Goal: Task Accomplishment & Management: Manage account settings

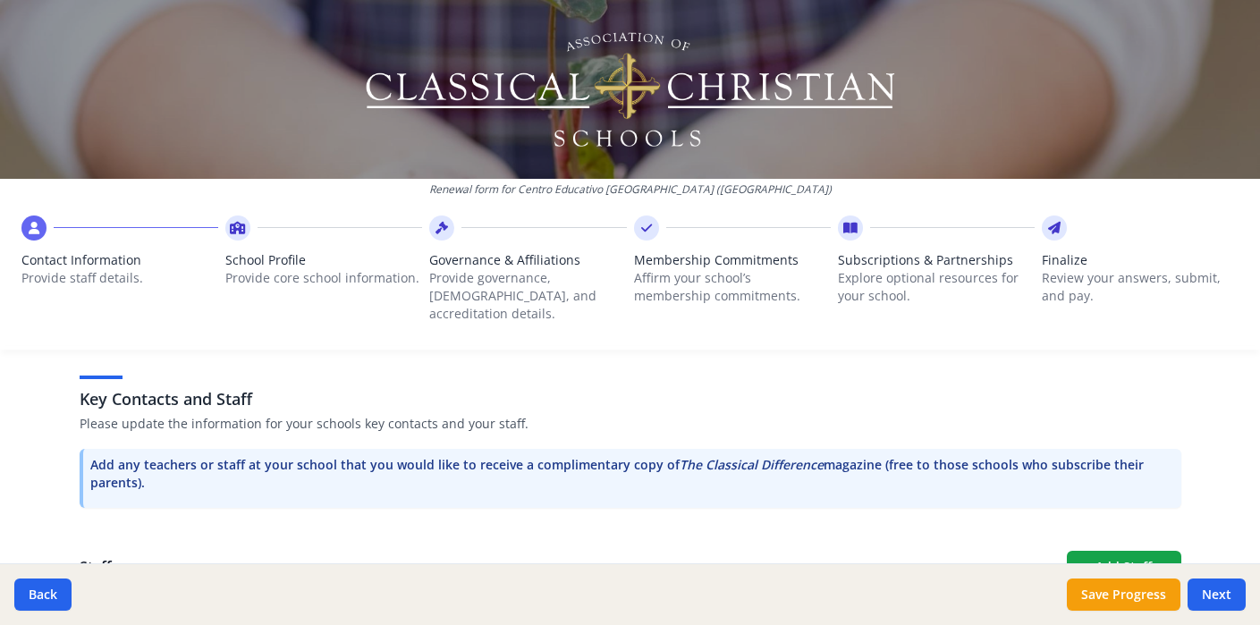
scroll to position [465, 0]
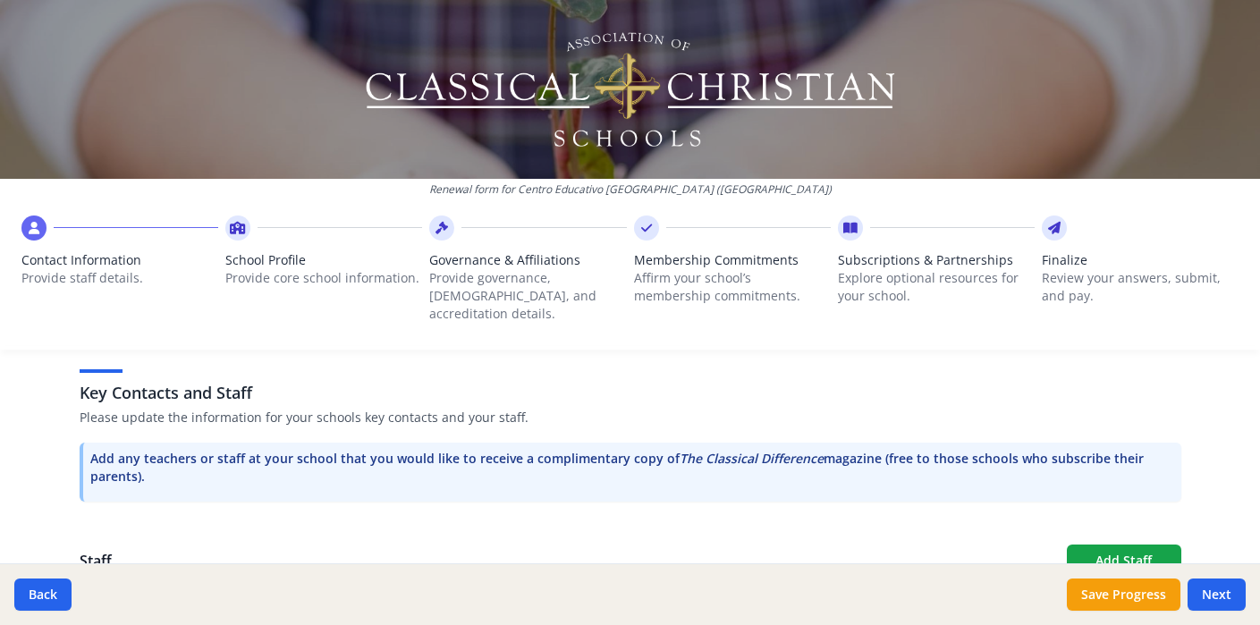
click at [258, 252] on span "School Profile" at bounding box center [323, 260] width 197 height 18
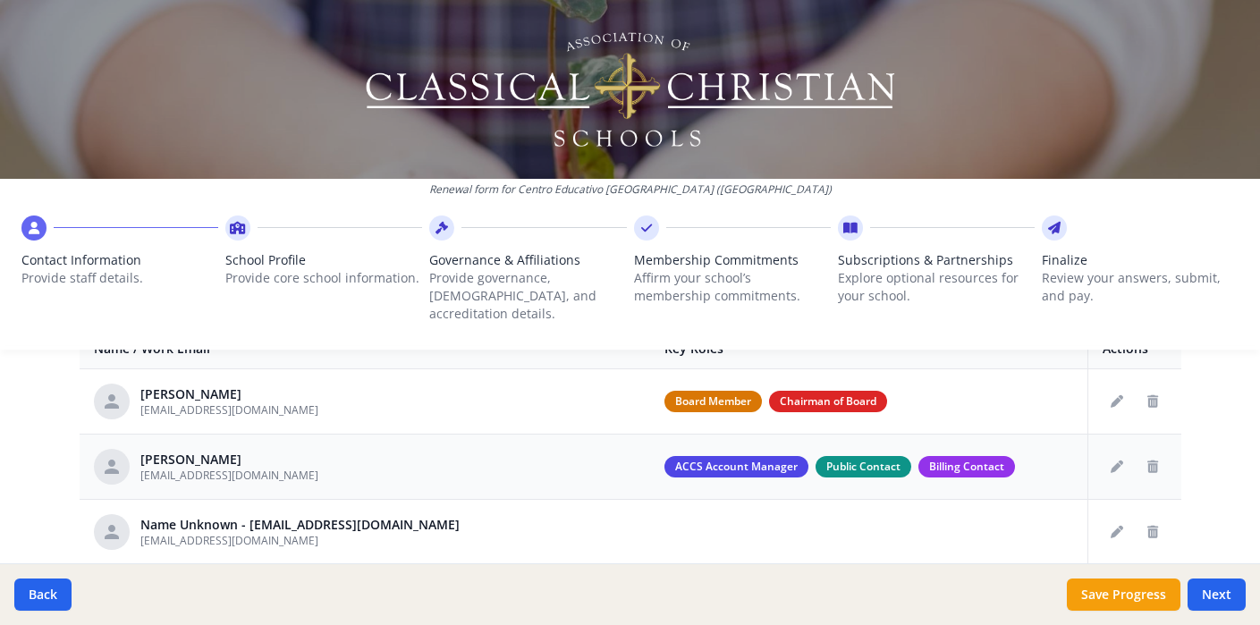
scroll to position [721, 0]
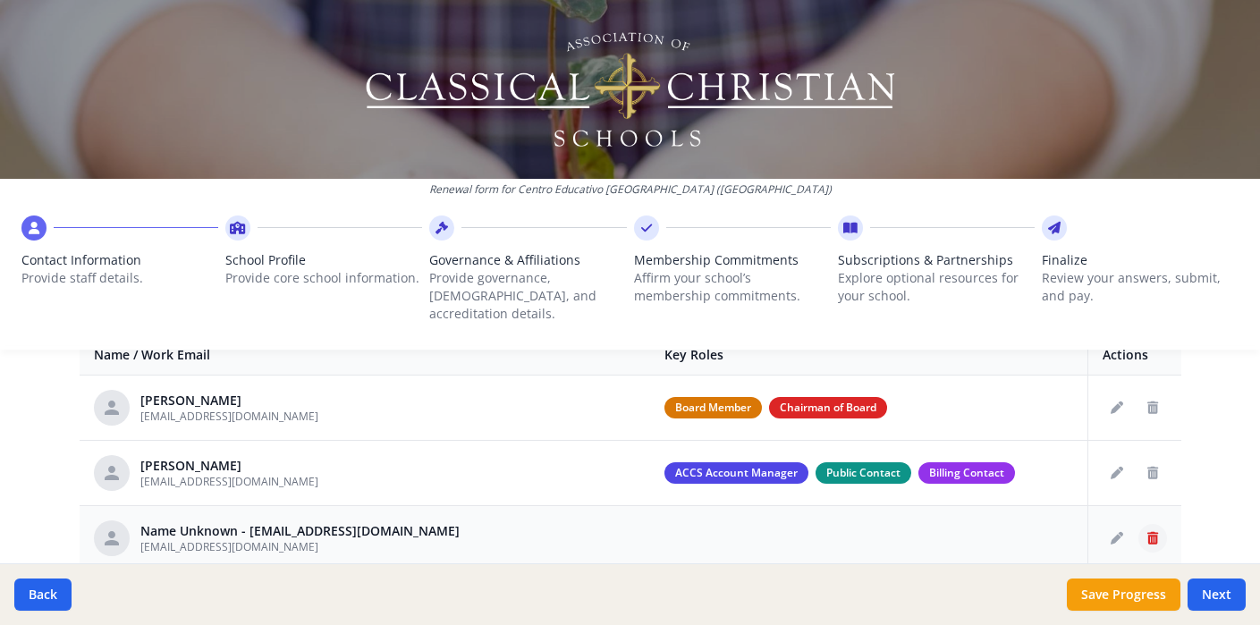
click at [1146, 525] on button "Delete staff" at bounding box center [1152, 538] width 29 height 29
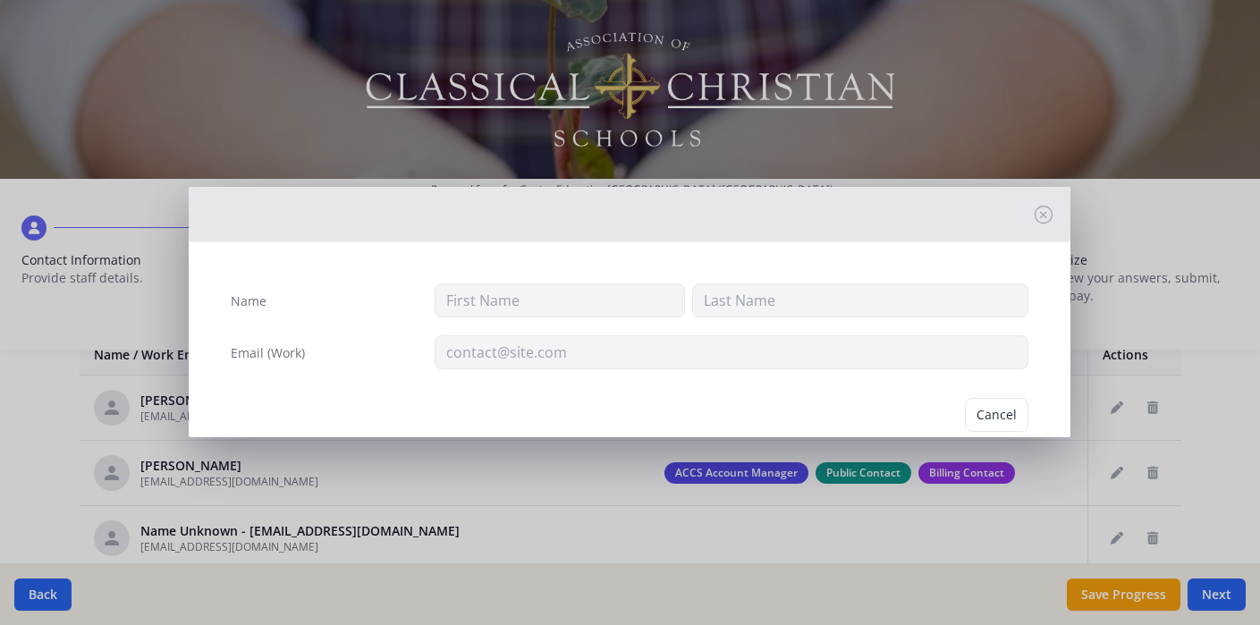
type input "hunter@themanantialschool.org"
click at [1010, 419] on button "Delete" at bounding box center [998, 415] width 62 height 34
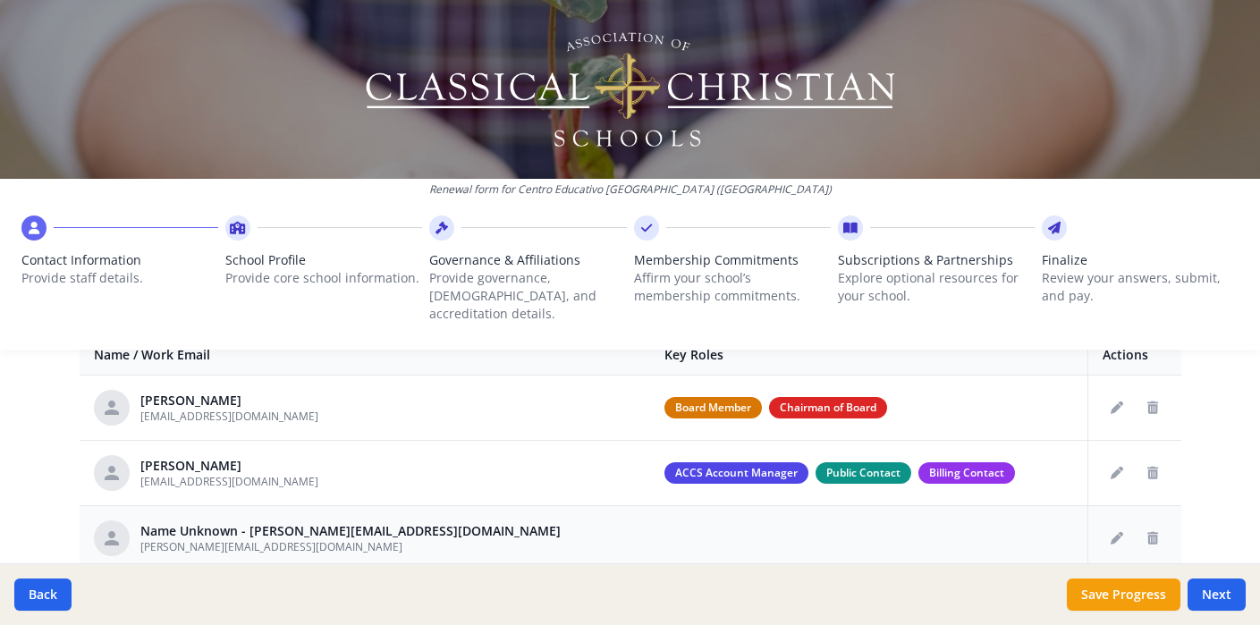
scroll to position [784, 0]
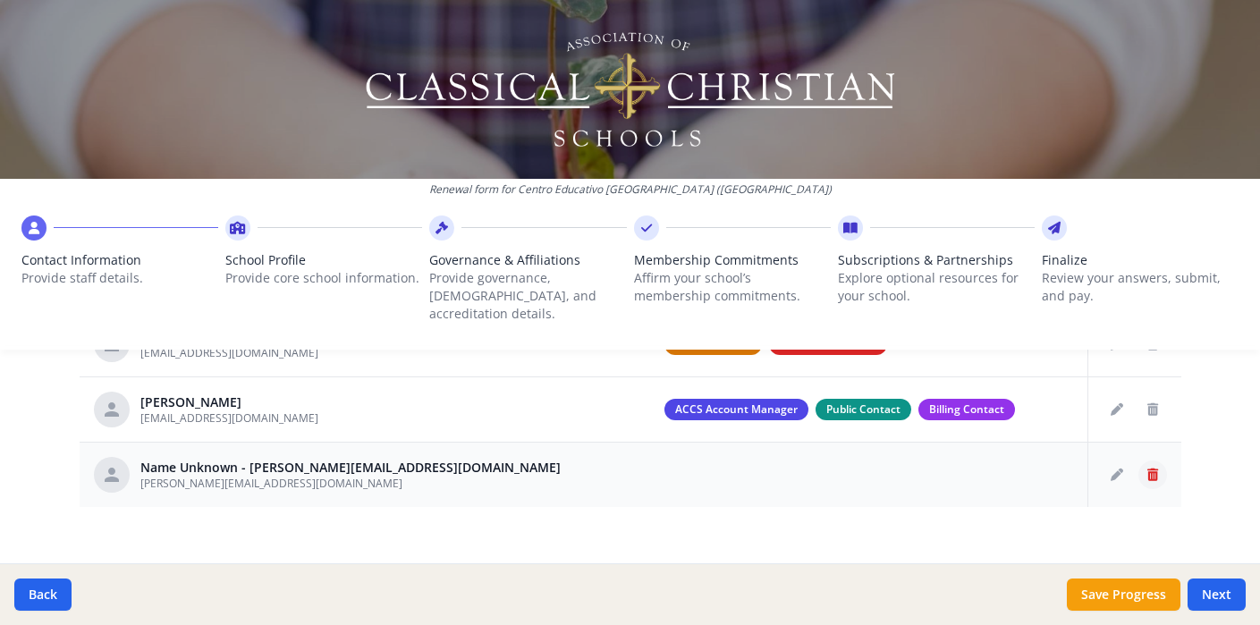
click at [1156, 469] on icon "Delete staff" at bounding box center [1152, 475] width 11 height 13
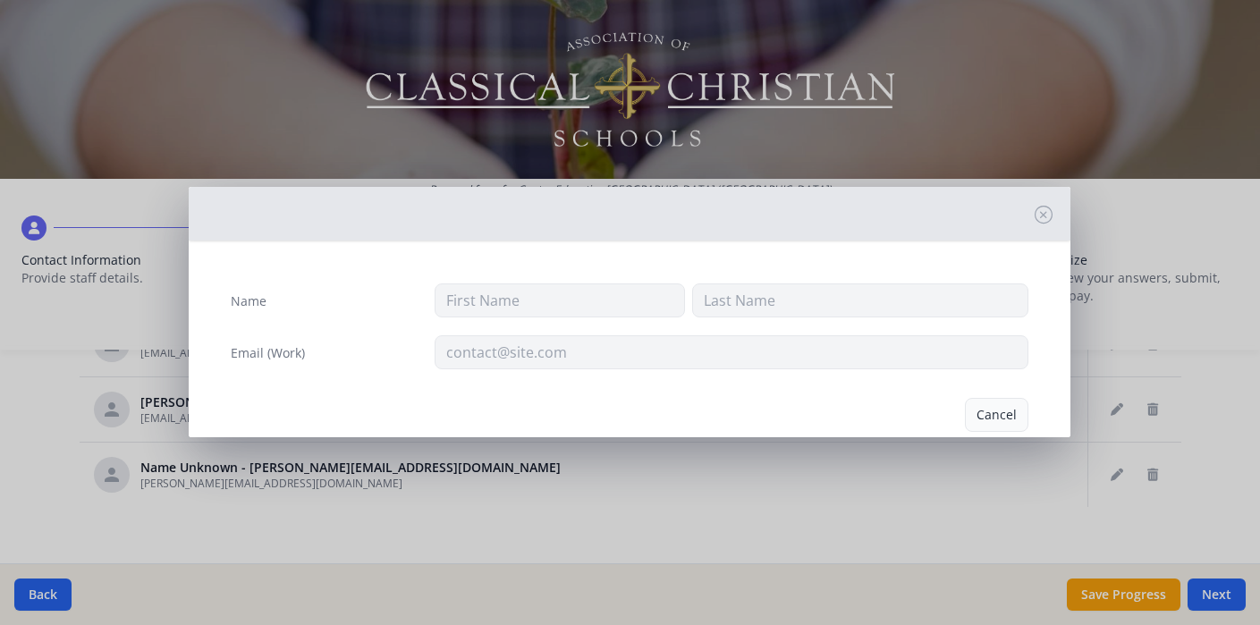
type input "jessica@themanantialschool.org"
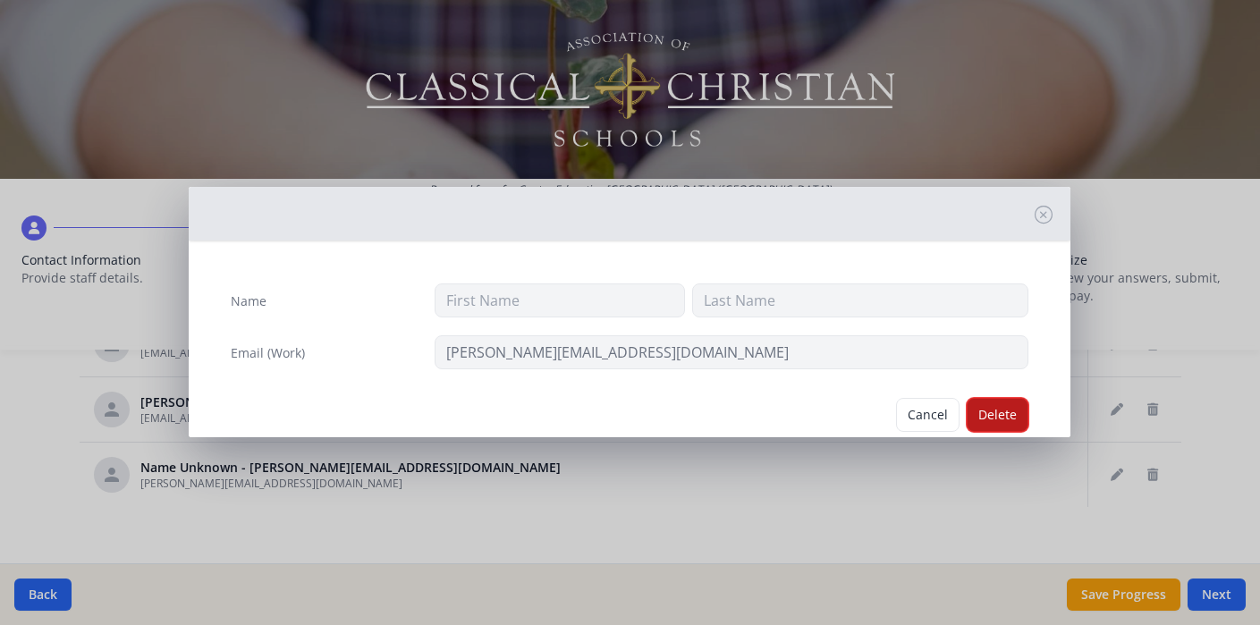
click at [1010, 409] on button "Delete" at bounding box center [998, 415] width 62 height 34
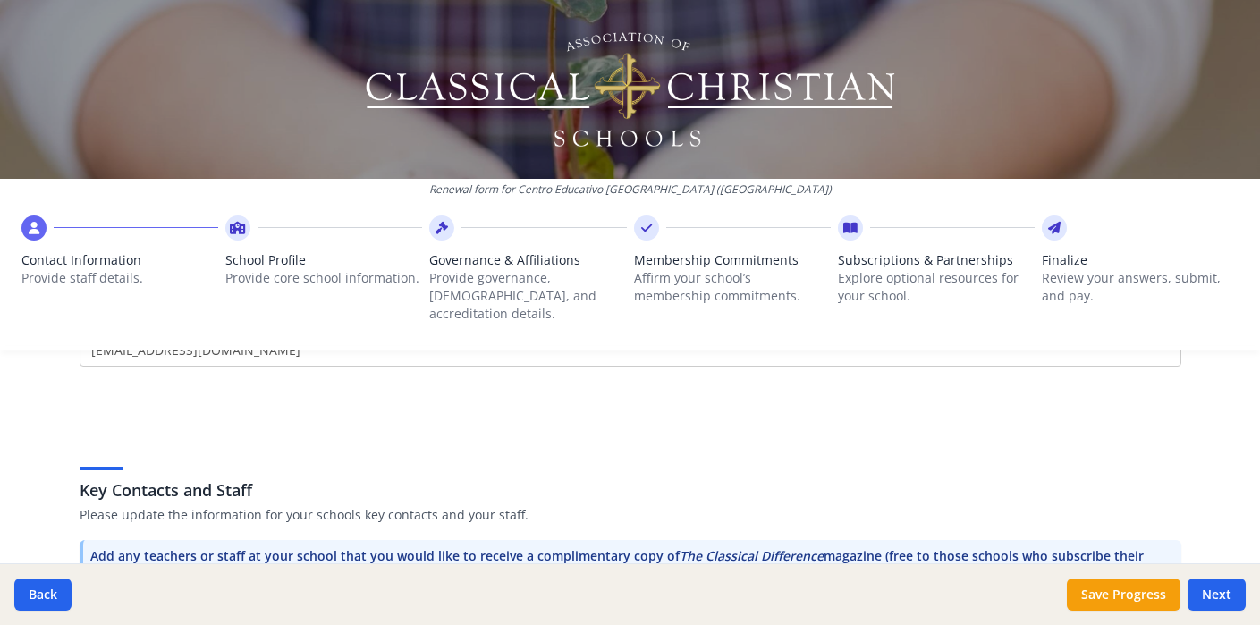
scroll to position [335, 0]
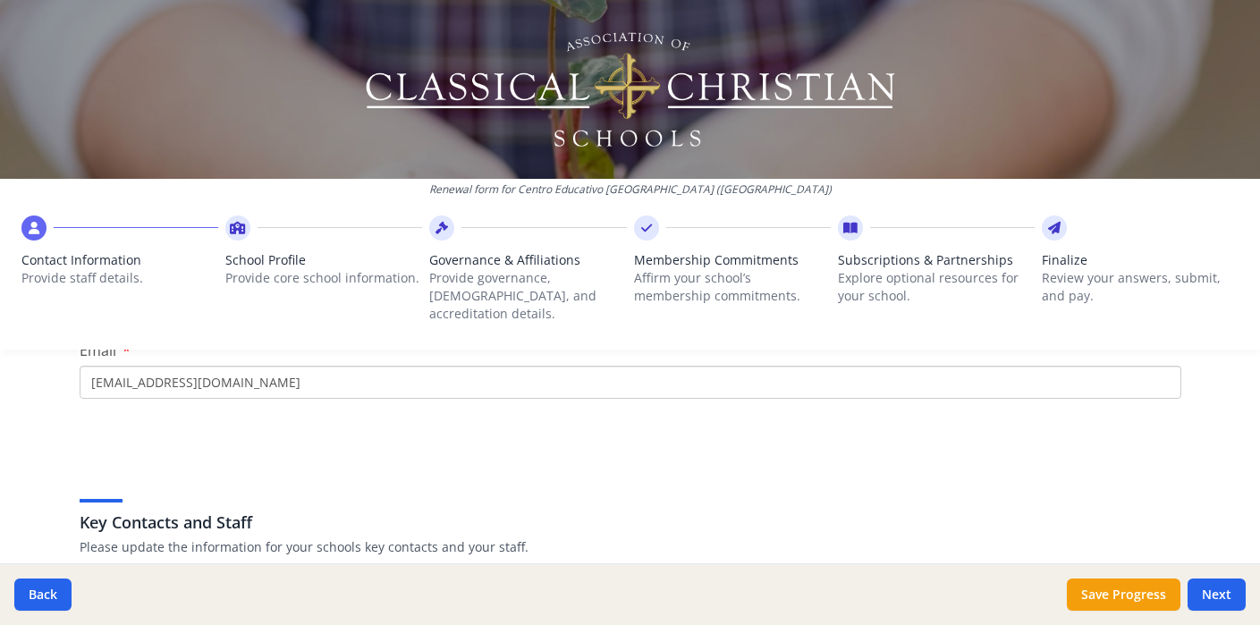
click at [471, 220] on div at bounding box center [527, 228] width 197 height 25
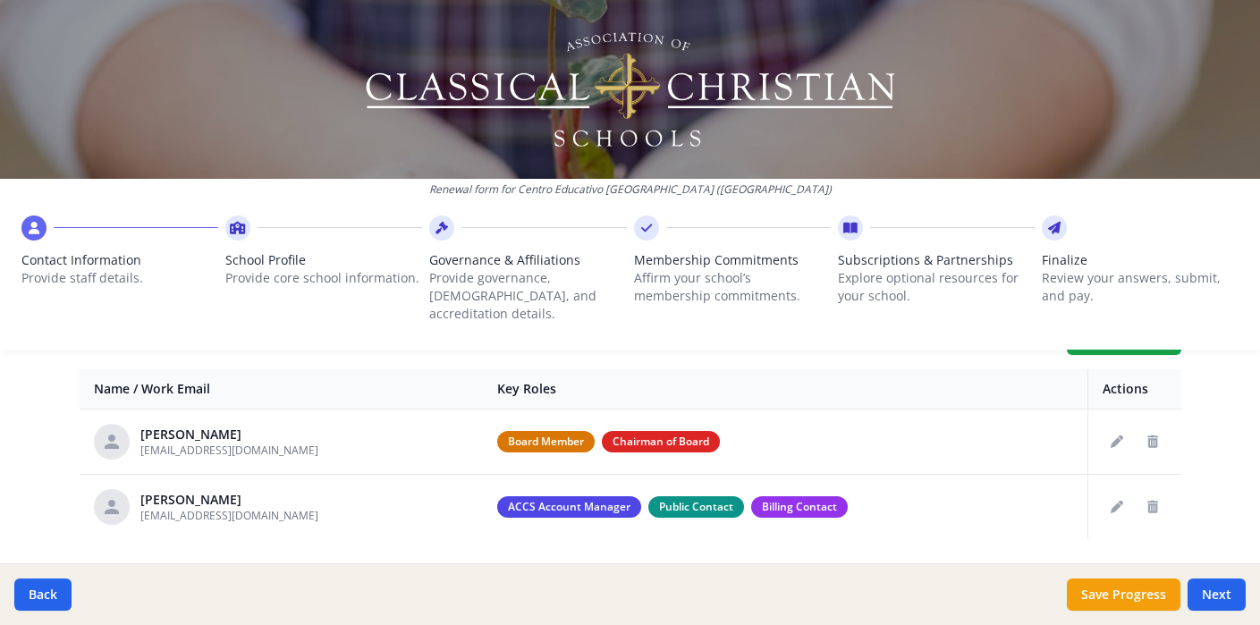
scroll to position [719, 0]
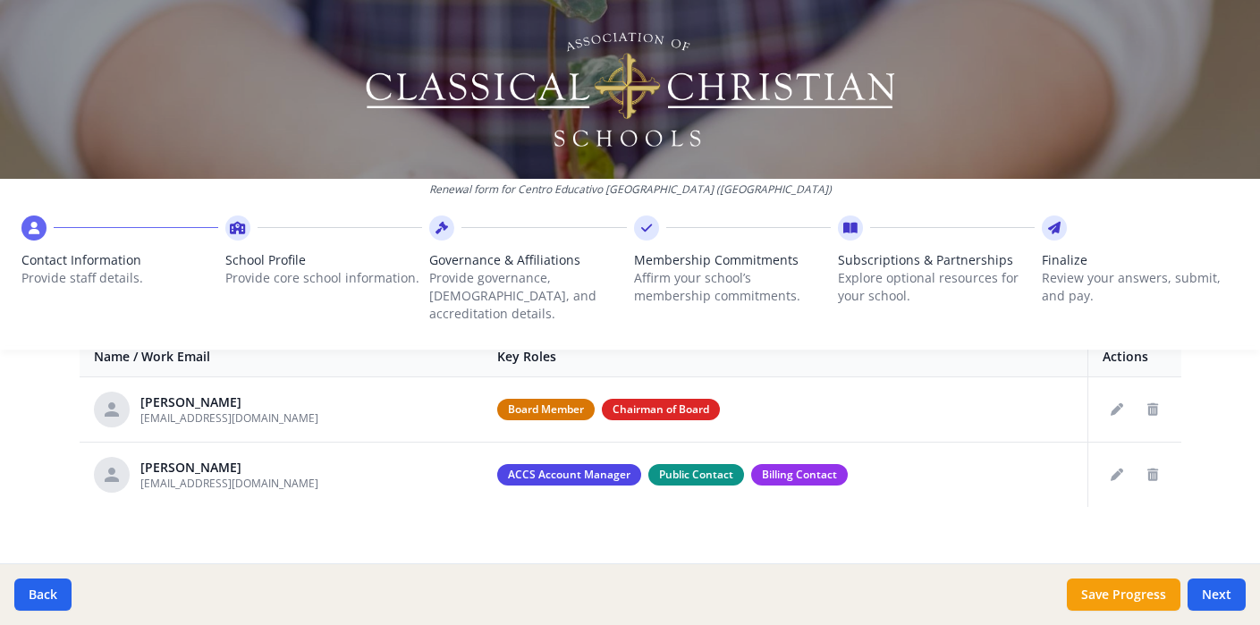
click at [634, 263] on span "Membership Commitments" at bounding box center [732, 260] width 197 height 18
click at [863, 271] on p "Explore optional resources for your school." at bounding box center [936, 287] width 197 height 36
